Goal: Task Accomplishment & Management: Manage account settings

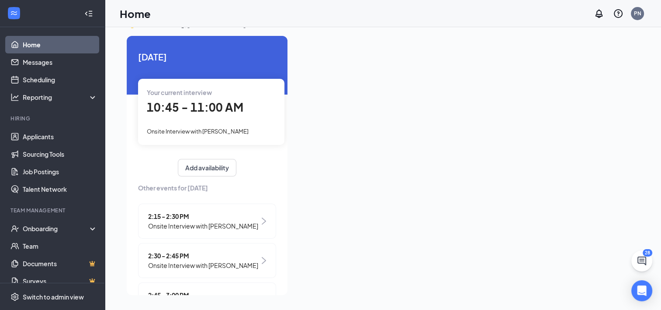
drag, startPoint x: 244, startPoint y: 93, endPoint x: 258, endPoint y: 93, distance: 13.6
click at [244, 93] on div "Your current interview" at bounding box center [211, 92] width 129 height 10
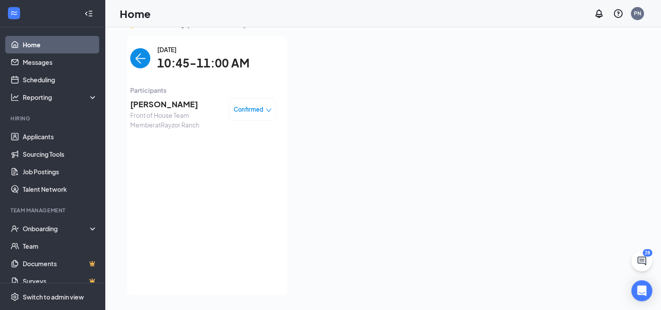
click at [132, 108] on span "[PERSON_NAME]" at bounding box center [176, 104] width 92 height 12
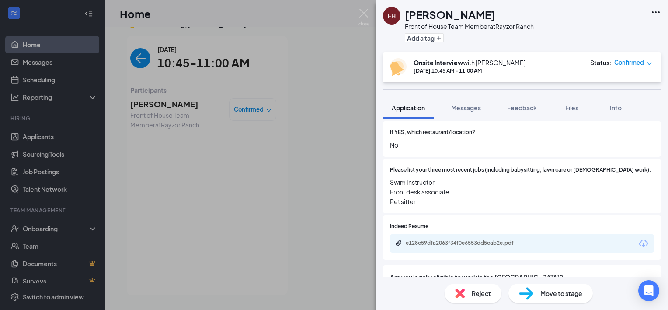
scroll to position [262, 0]
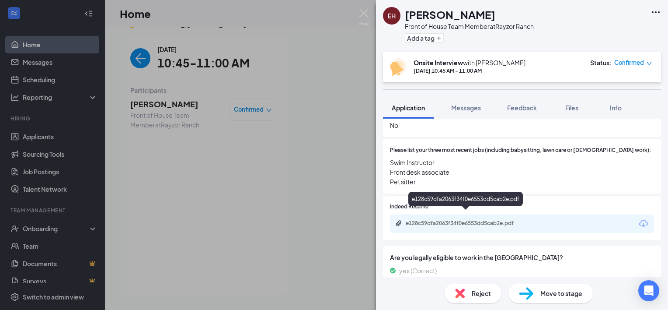
click at [440, 219] on div "e128c59dfa2063f34f0e6553dd5cab2e.pdf" at bounding box center [467, 222] width 122 height 7
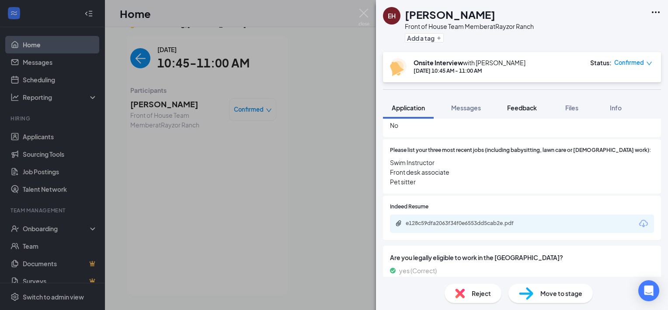
drag, startPoint x: 535, startPoint y: 105, endPoint x: 539, endPoint y: 101, distance: 5.3
click at [536, 104] on span "Feedback" at bounding box center [522, 108] width 30 height 8
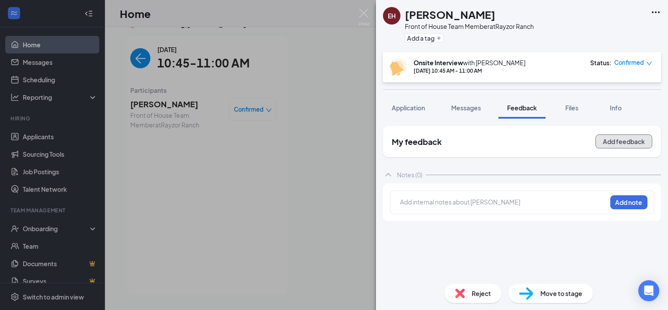
click at [611, 144] on button "Add feedback" at bounding box center [623, 141] width 57 height 14
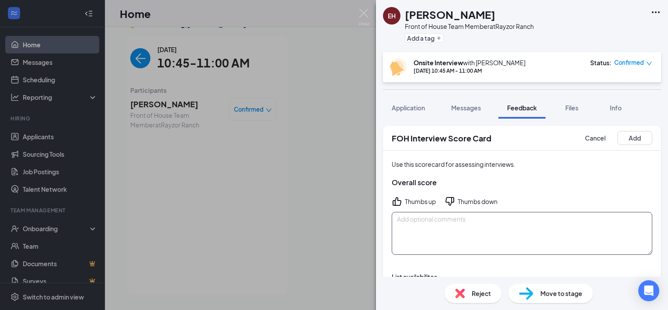
click at [558, 219] on textarea at bounding box center [522, 233] width 261 height 43
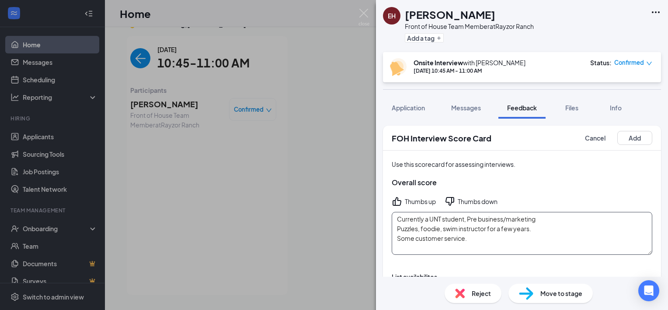
click at [477, 236] on textarea "Currently a UNT student, Pre business/marketing Puzzles, foodie, swim instructo…" at bounding box center [522, 233] width 261 height 43
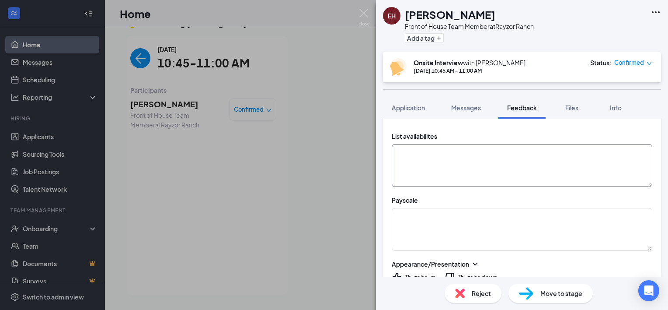
scroll to position [131, 0]
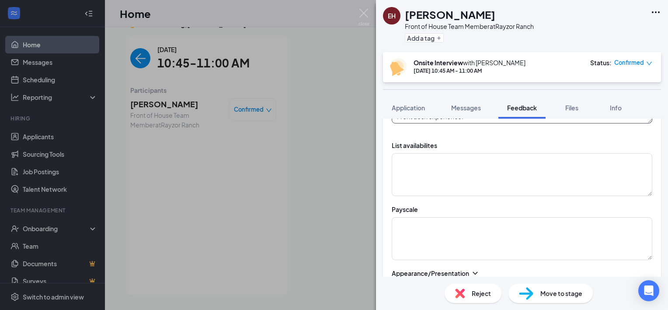
type textarea "Currently a UNT student, Pre business/marketing Puzzles, foodie, swim instructo…"
click at [435, 184] on textarea at bounding box center [522, 174] width 261 height 43
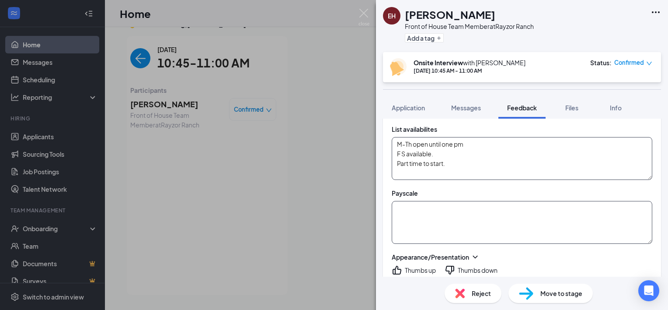
scroll to position [175, 0]
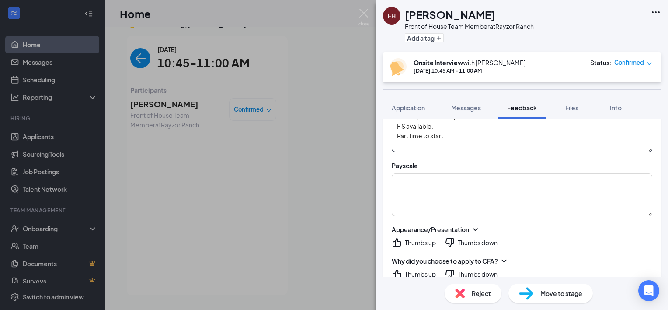
type textarea "M-Th open until one pm F S available. Part time to start."
click at [410, 240] on div "Thumbs up" at bounding box center [420, 242] width 31 height 9
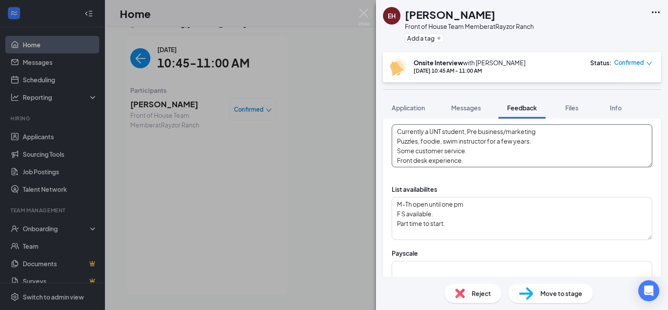
scroll to position [44, 0]
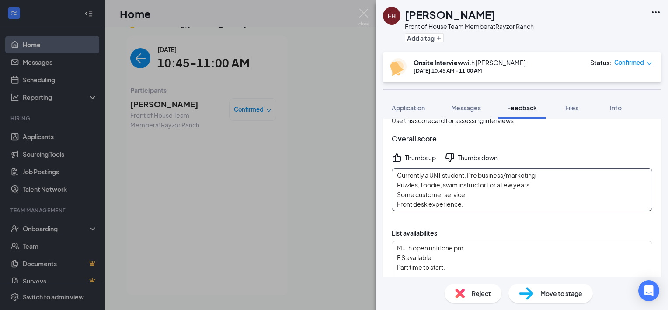
click at [483, 202] on textarea "Currently a UNT student, Pre business/marketing Puzzles, foodie, swim instructo…" at bounding box center [522, 189] width 261 height 43
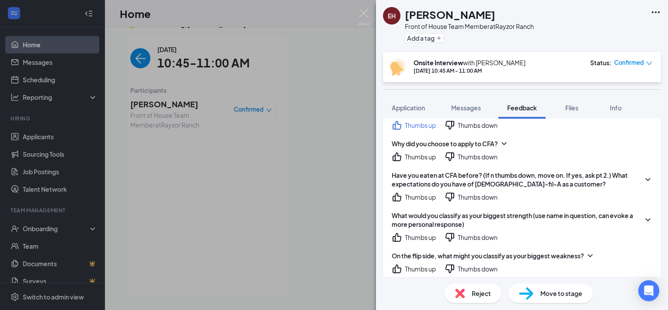
scroll to position [306, 0]
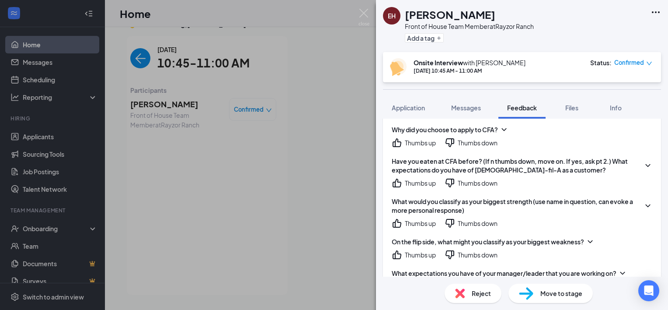
click at [416, 174] on div "Have you eaten at CFA before? (If n thumbs down, move on. If yes, ask pt 2.) Wh…" at bounding box center [522, 172] width 261 height 31
click at [415, 178] on div "Thumbs up" at bounding box center [420, 182] width 31 height 9
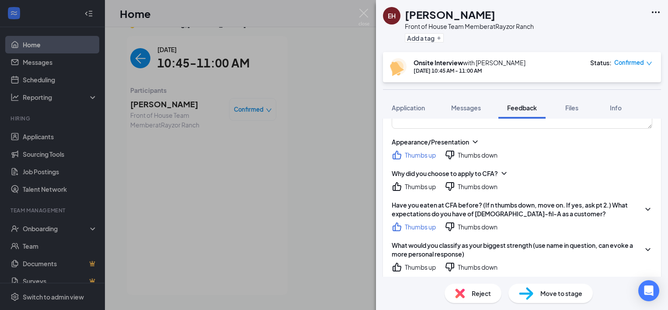
click at [425, 187] on div "Thumbs up" at bounding box center [420, 186] width 31 height 9
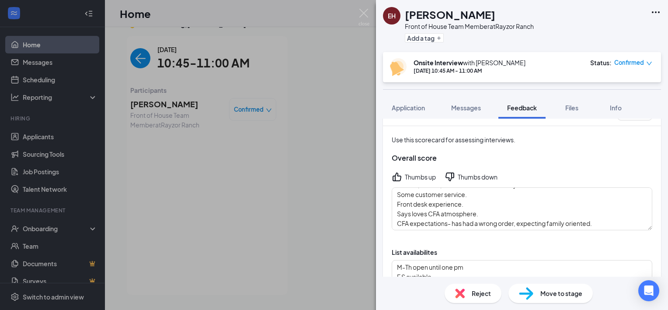
scroll to position [0, 0]
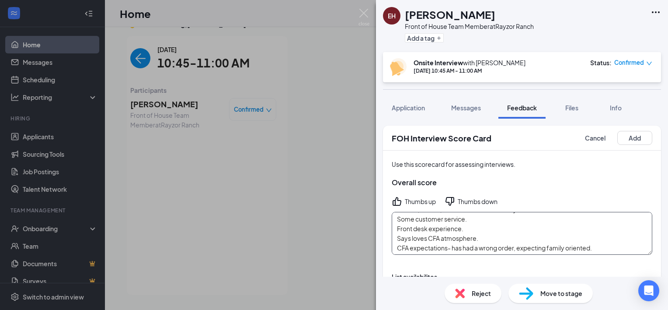
click at [480, 248] on textarea "Currently a UNT student, Pre business/marketing Puzzles, foodie, swim instructo…" at bounding box center [522, 233] width 261 height 43
click at [493, 249] on textarea "Currently a UNT student, Pre business/marketing Puzzles, foodie, swim instructo…" at bounding box center [522, 233] width 261 height 43
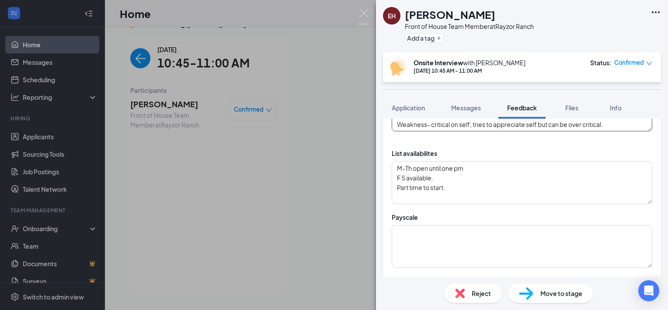
scroll to position [44, 0]
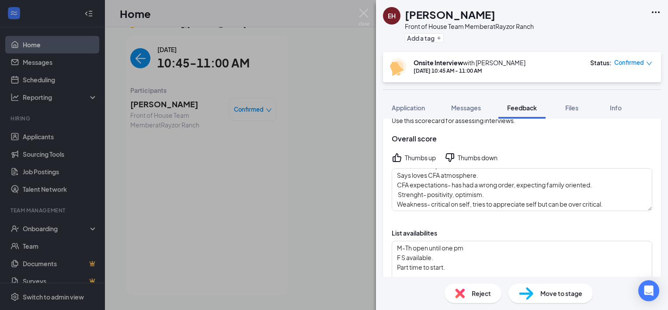
click at [490, 211] on div "Use this scorecard for assessing interviews. Overall score Thumbs up Thumbs dow…" at bounding box center [522, 163] width 278 height 113
click at [630, 196] on textarea "Currently a UNT student, Pre business/marketing Puzzles, foodie, swim instructo…" at bounding box center [522, 189] width 261 height 43
click at [616, 271] on textarea "M-Th open until one pm F S available. Part time to start." at bounding box center [522, 261] width 261 height 43
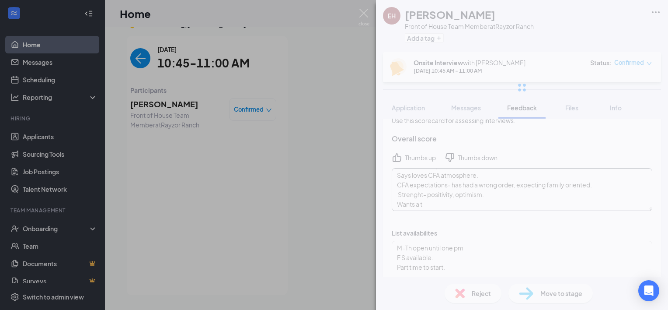
click at [564, 201] on textarea "Currently a UNT student, Pre business/marketing Puzzles, foodie, swim instructo…" at bounding box center [522, 189] width 261 height 43
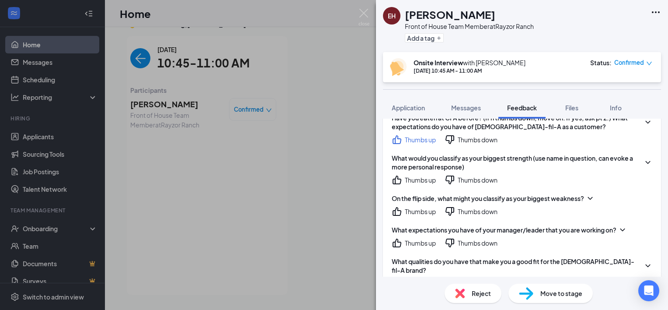
scroll to position [393, 0]
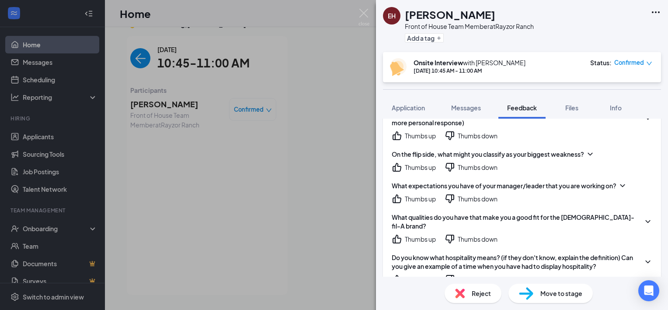
click at [425, 198] on div "Thumbs up" at bounding box center [420, 198] width 31 height 9
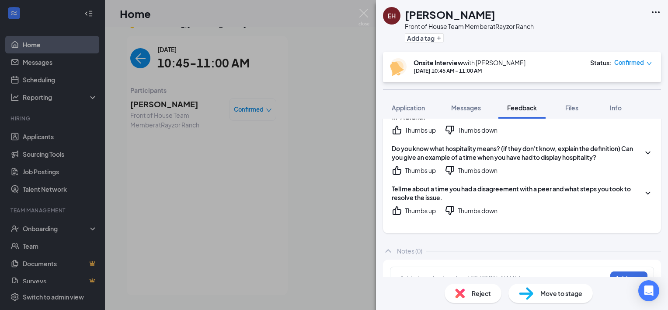
scroll to position [513, 0]
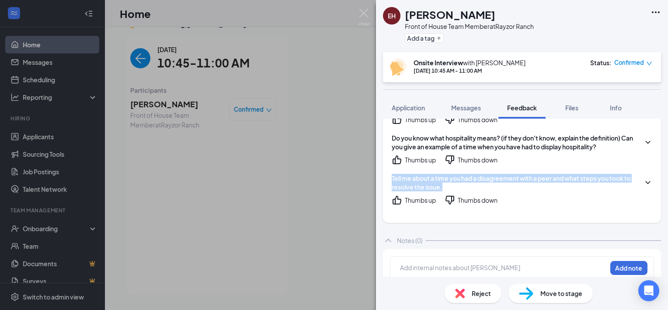
drag, startPoint x: 391, startPoint y: 170, endPoint x: 617, endPoint y: 176, distance: 226.1
drag, startPoint x: 617, startPoint y: 176, endPoint x: 603, endPoint y: 171, distance: 15.2
click at [603, 174] on div "Tell me about a time you had a disagreement with a peer and what steps you took…" at bounding box center [517, 182] width 250 height 17
click at [486, 174] on div "Tell me about a time you had a disagreement with a peer and what steps you took…" at bounding box center [517, 182] width 250 height 17
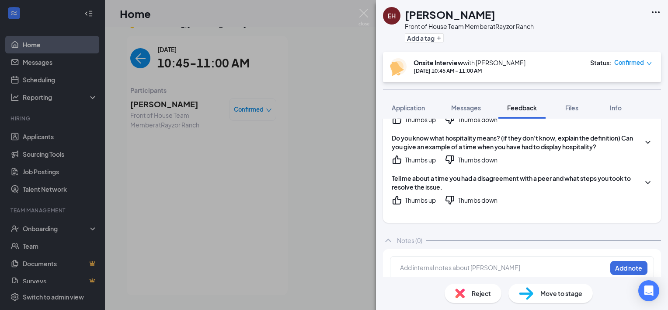
click at [428, 195] on div "Thumbs up" at bounding box center [420, 199] width 31 height 9
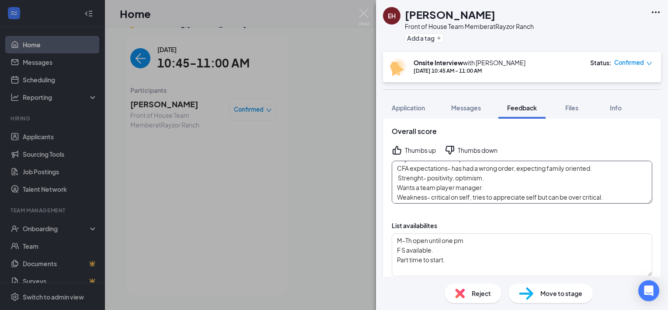
scroll to position [32, 0]
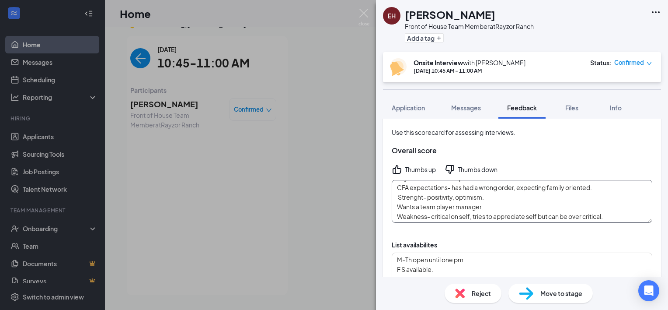
click at [597, 196] on textarea "Currently a UNT student, Pre business/marketing Puzzles, foodie, swim instructo…" at bounding box center [522, 201] width 261 height 43
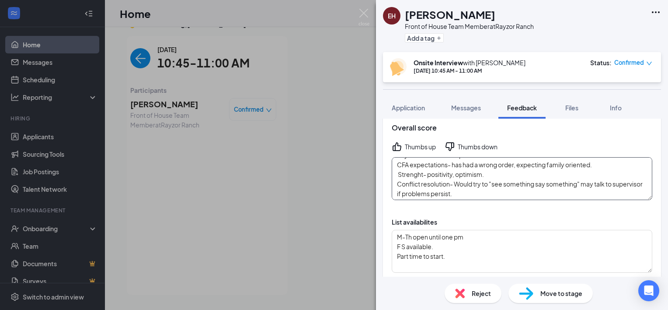
scroll to position [76, 0]
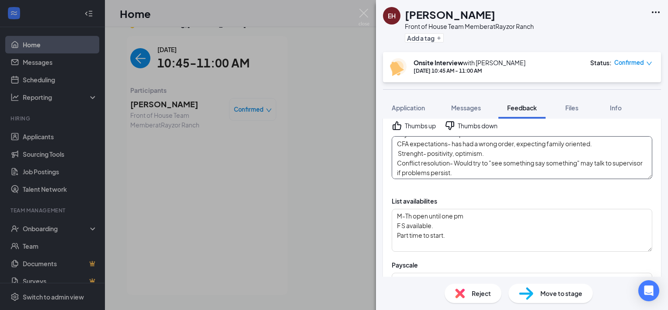
click at [439, 163] on textarea "Currently a UNT student, Pre business/marketing Puzzles, foodie, swim instructo…" at bounding box center [522, 157] width 261 height 43
click at [403, 157] on textarea "Currently a UNT student, Pre business/marketing Puzzles, foodie, swim instructo…" at bounding box center [522, 157] width 261 height 43
click at [410, 147] on textarea "Currently a UNT student, Pre business/marketing Puzzles, foodie, swim instructo…" at bounding box center [522, 157] width 261 height 43
click at [407, 159] on textarea "Currently a UNT student, Pre business/marketing Puzzles, foodie, swim instructo…" at bounding box center [522, 157] width 261 height 43
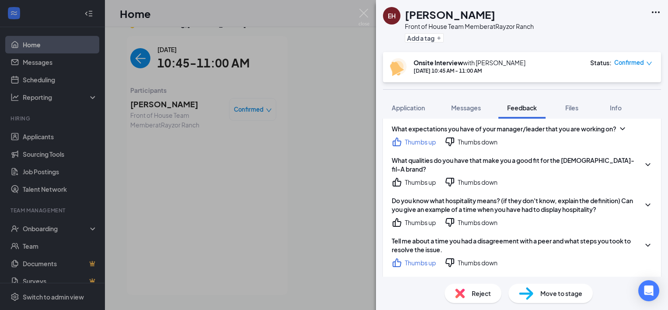
scroll to position [469, 0]
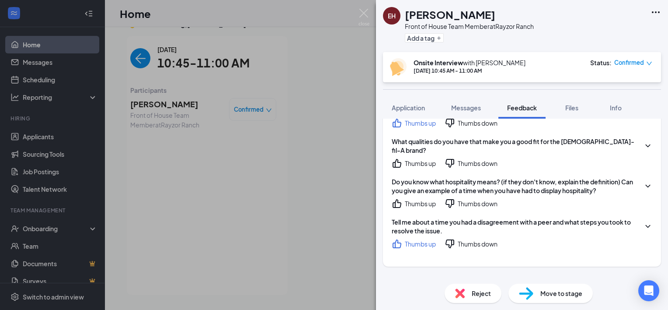
type textarea "Currently a UNT student, Pre business/marketing Puzzles, foodie, swim instructo…"
click at [426, 186] on div "Do you know what hospitality means? (if they don't know, explain the definition…" at bounding box center [522, 192] width 261 height 31
click at [424, 199] on div "Thumbs up" at bounding box center [420, 203] width 31 height 9
drag, startPoint x: 425, startPoint y: 153, endPoint x: 438, endPoint y: 160, distance: 14.1
click at [425, 159] on div "Thumbs up" at bounding box center [420, 163] width 31 height 9
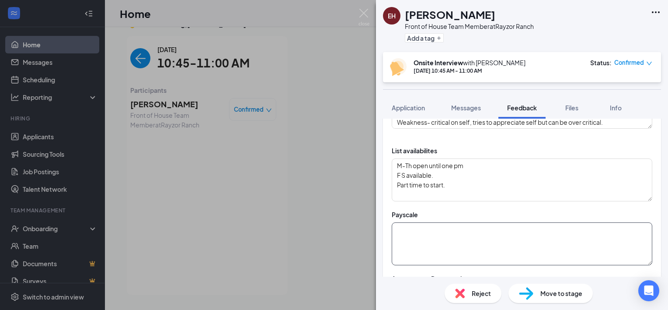
scroll to position [163, 0]
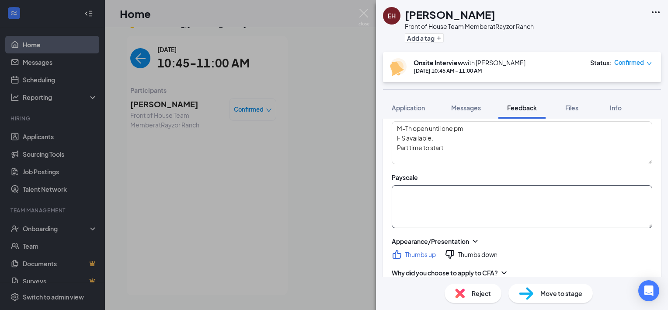
click at [421, 203] on textarea at bounding box center [522, 206] width 261 height 43
click at [427, 195] on textarea "$10.25 Min, 18, cfa," at bounding box center [522, 206] width 261 height 43
click at [466, 195] on textarea "$10.25 Min, 18, cfa," at bounding box center [522, 206] width 261 height 43
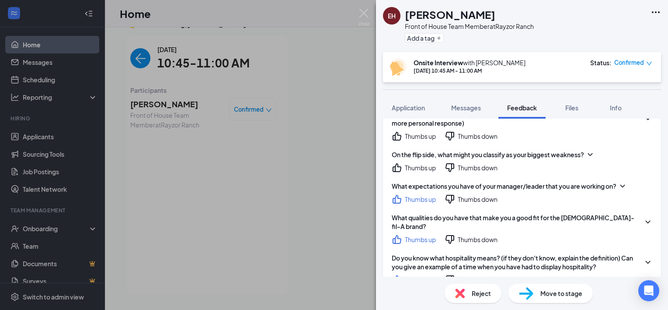
scroll to position [338, 0]
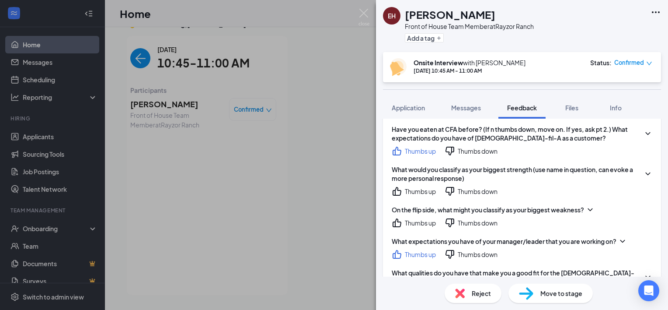
click at [429, 220] on div "Thumbs up" at bounding box center [420, 222] width 31 height 9
click at [426, 188] on div "Thumbs up" at bounding box center [420, 191] width 31 height 9
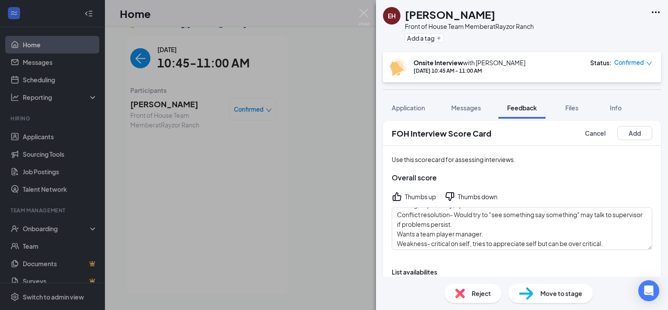
scroll to position [0, 0]
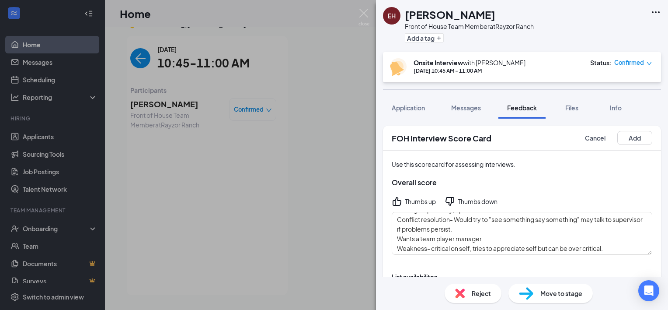
click at [408, 199] on div "Thumbs up" at bounding box center [420, 201] width 31 height 9
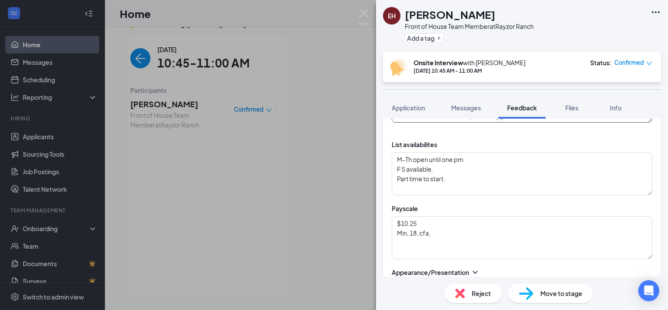
scroll to position [131, 0]
click at [457, 233] on textarea "$10.25 Min, 18, cfa," at bounding box center [522, 238] width 261 height 43
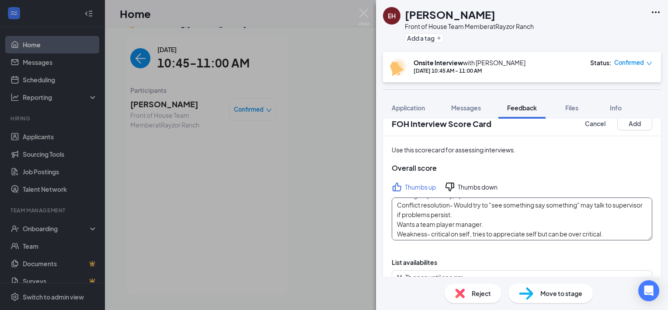
scroll to position [0, 0]
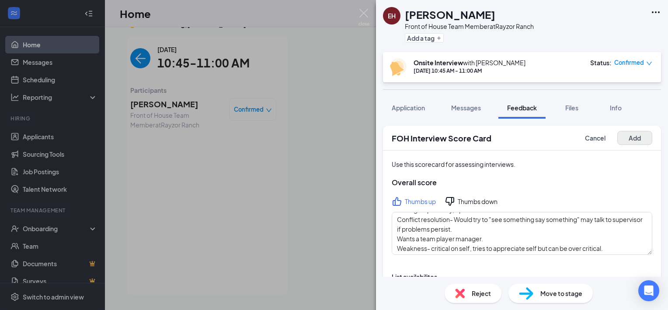
type textarea "$10.25 Min, 18, job 5 days, sat, open"
click at [623, 137] on button "Add" at bounding box center [634, 138] width 35 height 14
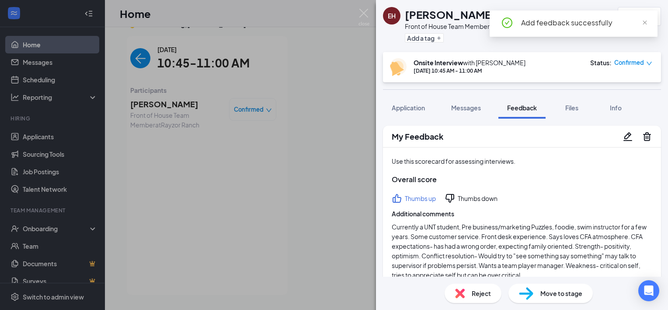
click at [557, 295] on span "Move to stage" at bounding box center [561, 293] width 42 height 10
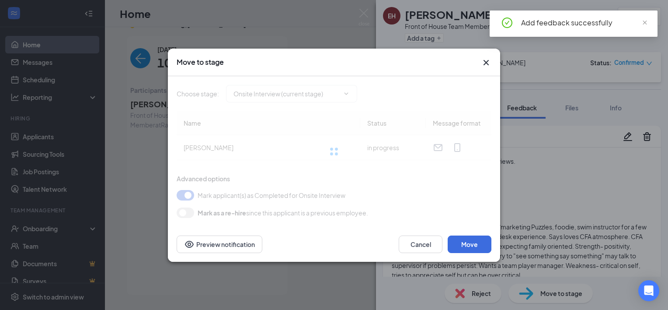
type input "Hiring Complete (final stage)"
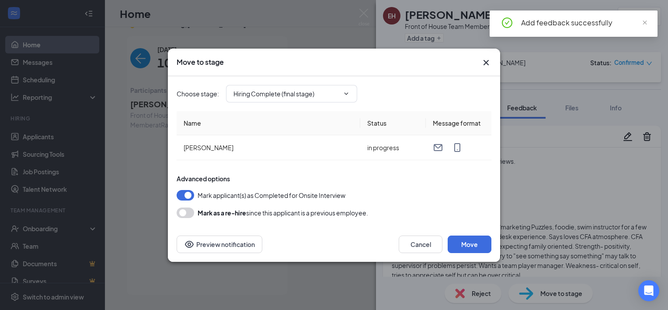
click at [190, 195] on button "button" at bounding box center [185, 195] width 17 height 10
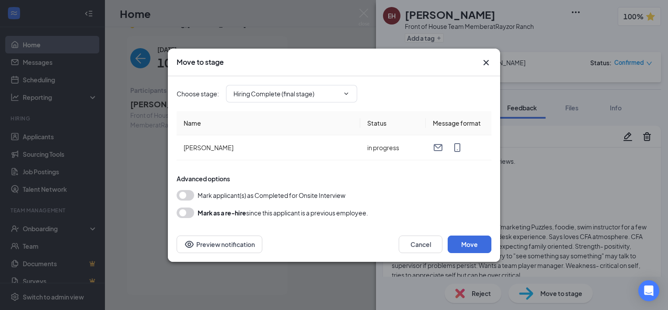
click at [186, 194] on button "button" at bounding box center [185, 195] width 17 height 10
click at [468, 238] on button "Move" at bounding box center [470, 243] width 44 height 17
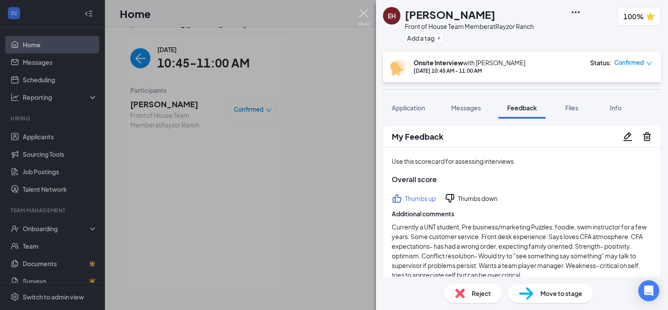
click at [363, 14] on img at bounding box center [363, 17] width 11 height 17
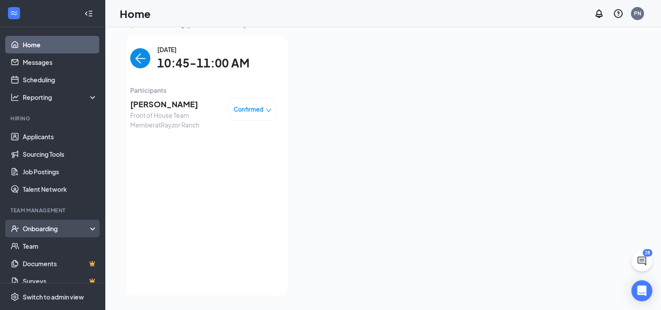
click at [25, 233] on div "Onboarding" at bounding box center [52, 227] width 105 height 17
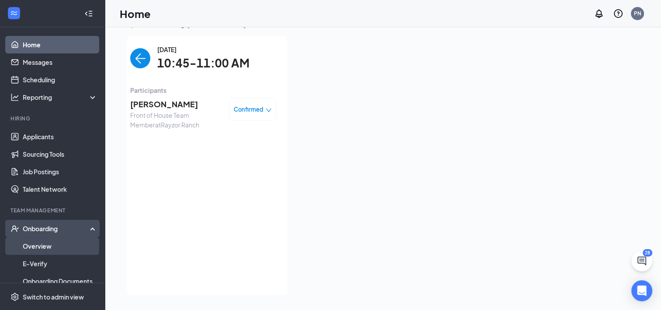
click at [44, 246] on link "Overview" at bounding box center [60, 245] width 75 height 17
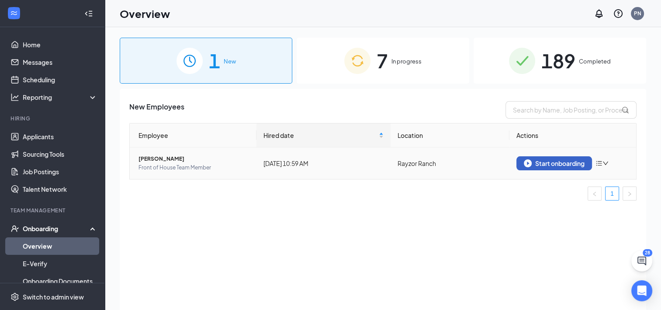
click at [533, 160] on div "Start onboarding" at bounding box center [554, 163] width 61 height 8
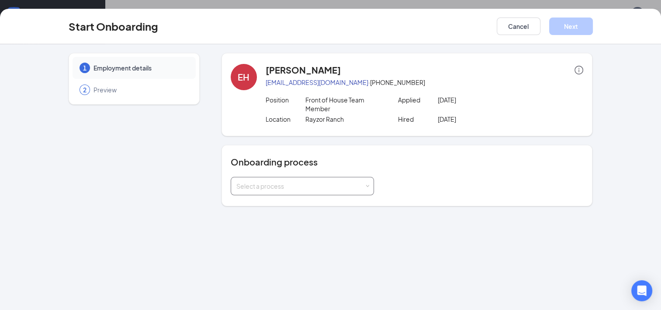
click at [311, 176] on div "Onboarding process Select a process" at bounding box center [407, 175] width 353 height 39
drag, startPoint x: 306, startPoint y: 184, endPoint x: 303, endPoint y: 189, distance: 6.1
click at [306, 184] on div "Select a process" at bounding box center [301, 185] width 128 height 9
drag, startPoint x: 261, startPoint y: 202, endPoint x: 268, endPoint y: 201, distance: 7.5
click at [261, 203] on span "Team Member Onboarding" at bounding box center [272, 204] width 77 height 8
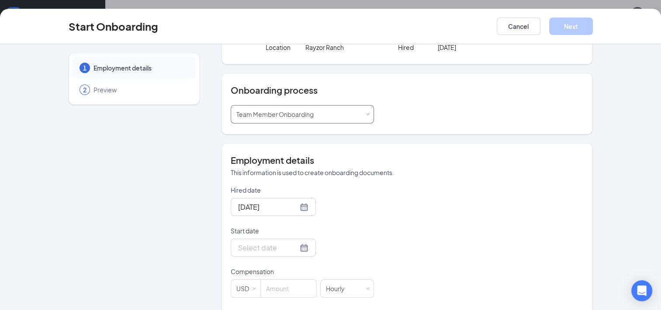
scroll to position [124, 0]
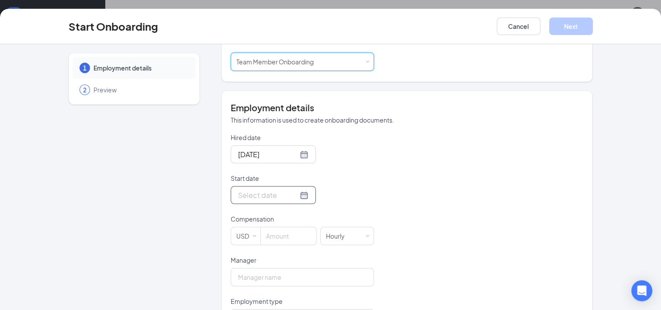
click at [286, 195] on input "Start date" at bounding box center [268, 194] width 60 height 11
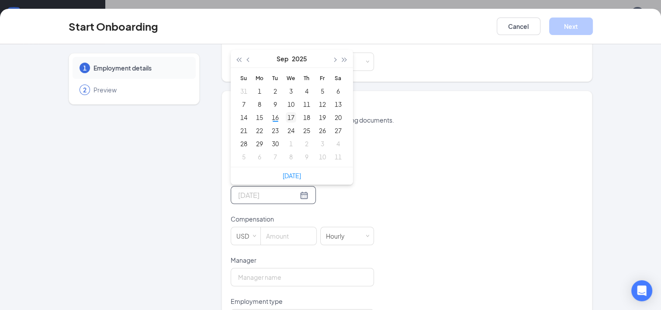
click at [292, 118] on div "17" at bounding box center [291, 117] width 10 height 10
type input "[DATE]"
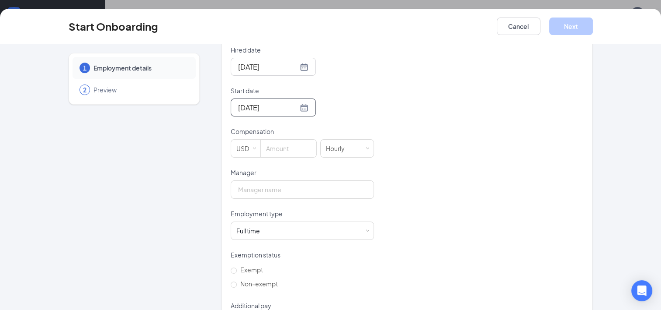
scroll to position [212, 0]
click at [285, 145] on input at bounding box center [289, 147] width 56 height 17
type input "10.25"
click at [294, 184] on input "Manager" at bounding box center [302, 189] width 143 height 18
type input "[PERSON_NAME]"
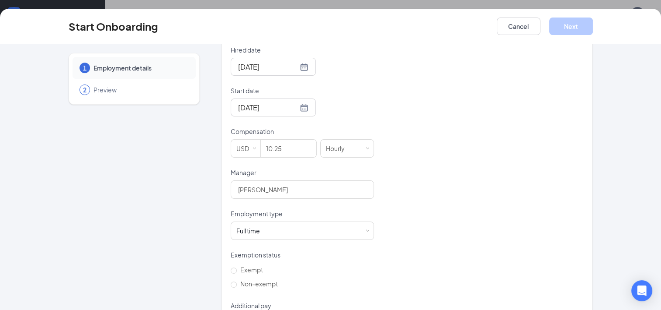
click at [425, 201] on div "Hired date [DATE] Start date [DATE] [DATE] Su Mo Tu We Th Fr Sa 31 1 2 3 4 5 6 …" at bounding box center [407, 188] width 353 height 286
click at [247, 282] on span "Non-exempt" at bounding box center [259, 283] width 45 height 8
click at [237, 282] on input "Non-exempt" at bounding box center [234, 284] width 6 height 6
radio input "true"
click at [278, 217] on div "Employment type" at bounding box center [302, 215] width 143 height 12
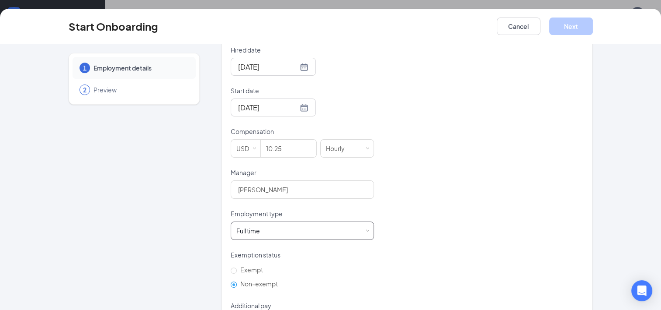
click at [277, 223] on div "Full time Works 30+ hours per week and is reasonably expected to work" at bounding box center [303, 230] width 132 height 17
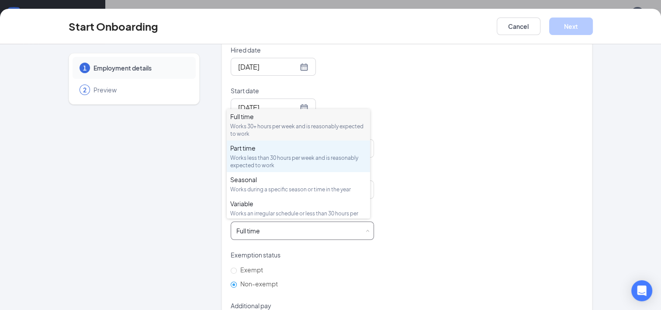
click at [287, 153] on div "Part time Works less than 30 hours per week and is reasonably expected to work" at bounding box center [298, 155] width 136 height 25
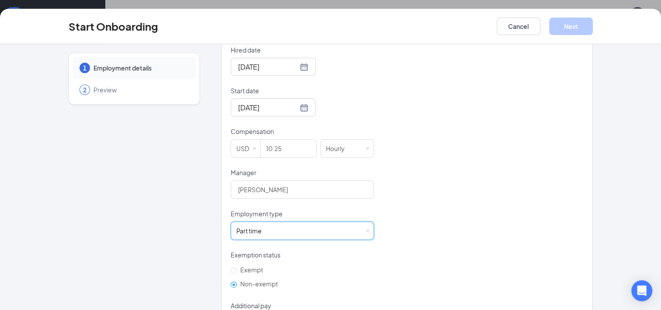
click at [455, 173] on div "Hired date [DATE] Start date [DATE] [DATE] Su Mo Tu We Th Fr Sa 31 1 2 3 4 5 6 …" at bounding box center [407, 188] width 353 height 286
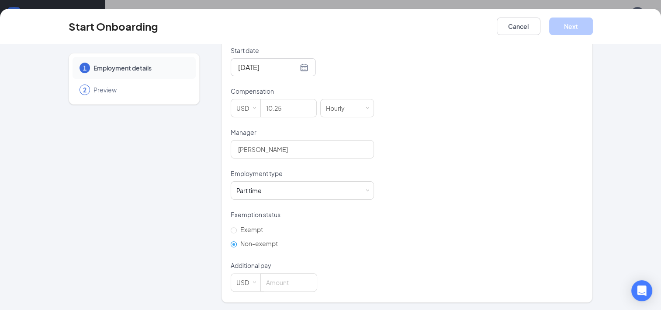
scroll to position [39, 0]
click at [275, 277] on input at bounding box center [289, 281] width 56 height 17
type input "0"
click at [452, 179] on div "Hired date [DATE] Start date [DATE] [DATE] Su Mo Tu We Th Fr Sa 31 1 2 3 4 5 6 …" at bounding box center [407, 148] width 353 height 286
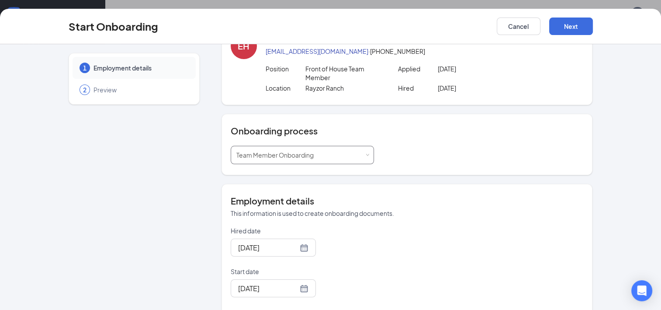
scroll to position [0, 0]
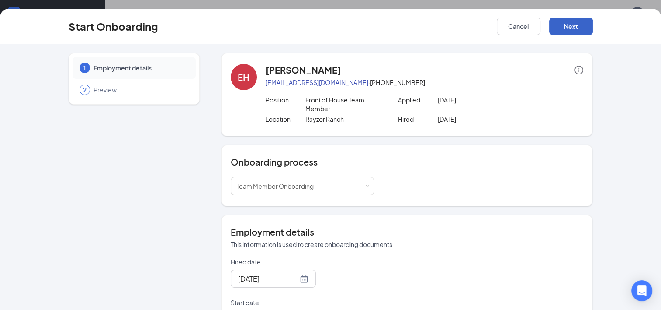
drag, startPoint x: 574, startPoint y: 31, endPoint x: 599, endPoint y: 55, distance: 34.6
click at [574, 30] on button "Next" at bounding box center [572, 25] width 44 height 17
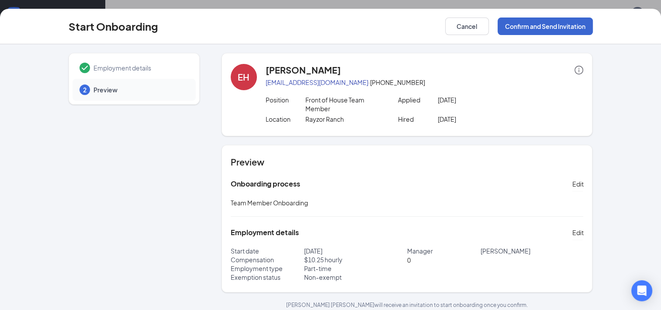
drag, startPoint x: 565, startPoint y: 14, endPoint x: 564, endPoint y: 24, distance: 9.3
click at [565, 14] on div "Start Onboarding Cancel Confirm and Send Invitation" at bounding box center [330, 26] width 661 height 35
click at [563, 26] on button "Confirm and Send Invitation" at bounding box center [545, 25] width 95 height 17
